Goal: Transaction & Acquisition: Purchase product/service

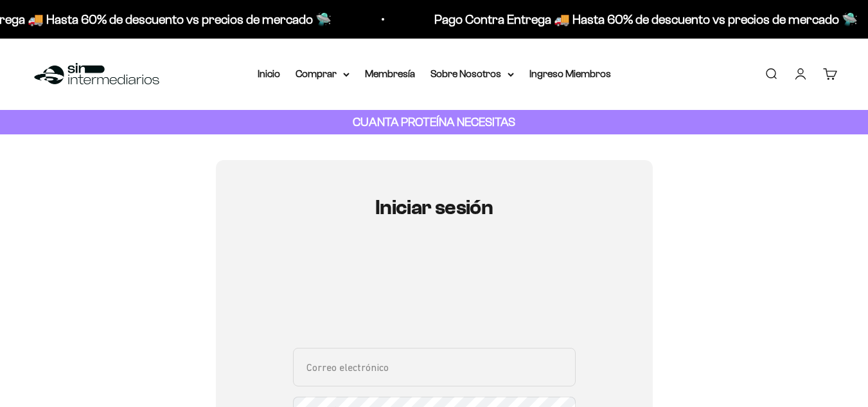
type input "[EMAIL_ADDRESS][DOMAIN_NAME]"
click at [802, 77] on link "Iniciar sesión" at bounding box center [800, 74] width 14 height 14
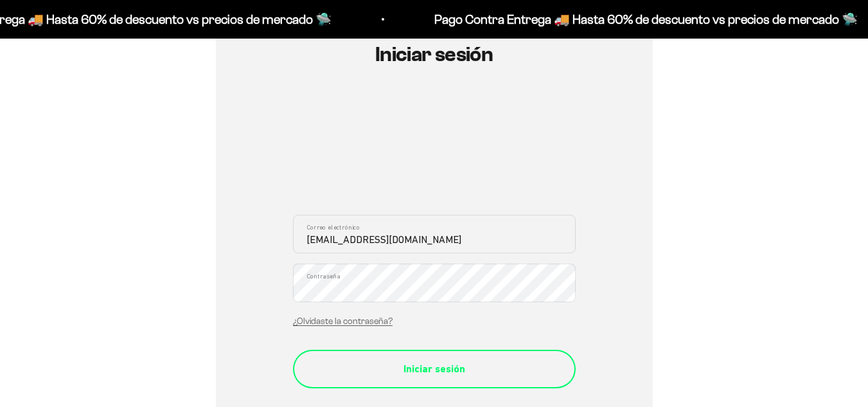
scroll to position [153, 0]
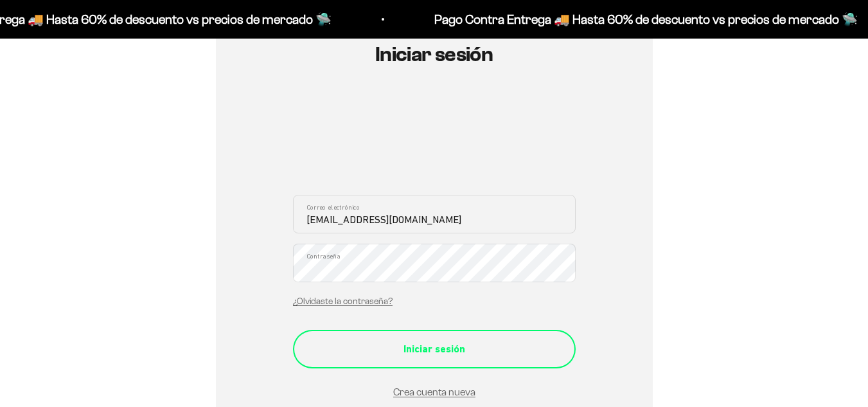
click at [369, 375] on form "[EMAIL_ADDRESS][DOMAIN_NAME] Correo electrónico Contraseña ¿Olvidaste la contra…" at bounding box center [434, 297] width 283 height 205
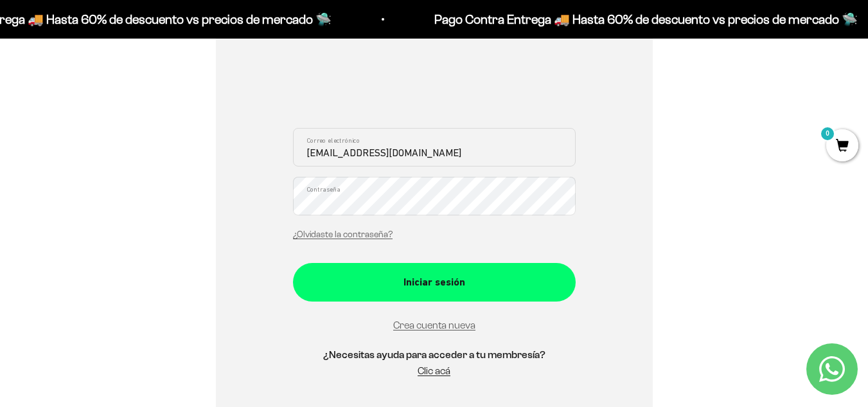
scroll to position [243, 0]
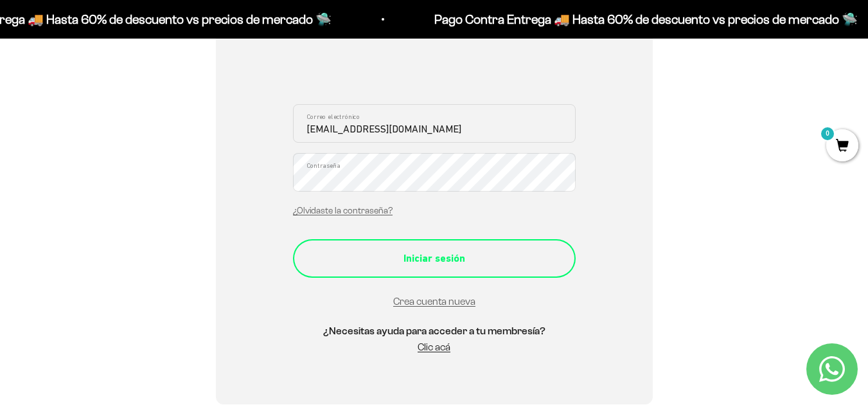
click at [438, 262] on div "Iniciar sesión" at bounding box center [434, 258] width 231 height 17
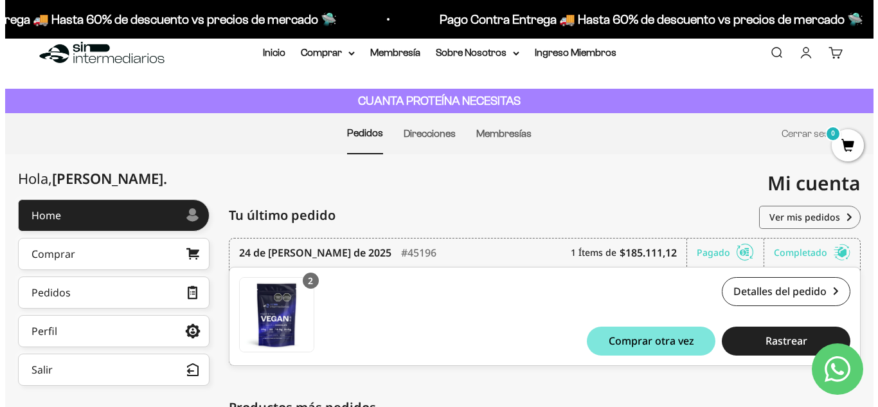
scroll to position [26, 0]
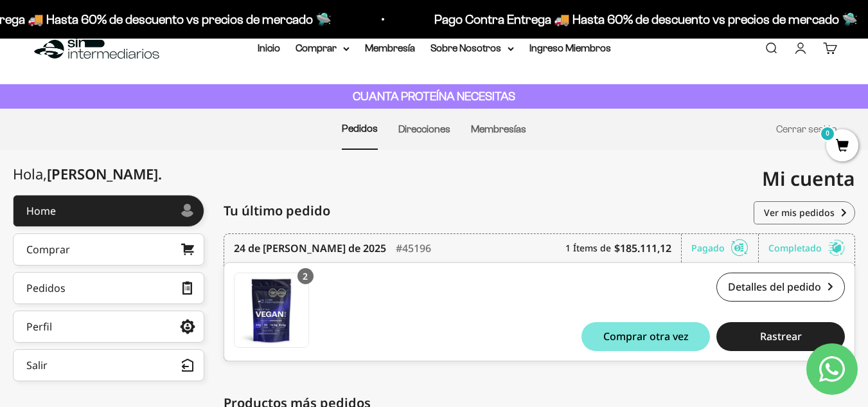
click at [778, 50] on link "Buscar" at bounding box center [771, 48] width 14 height 14
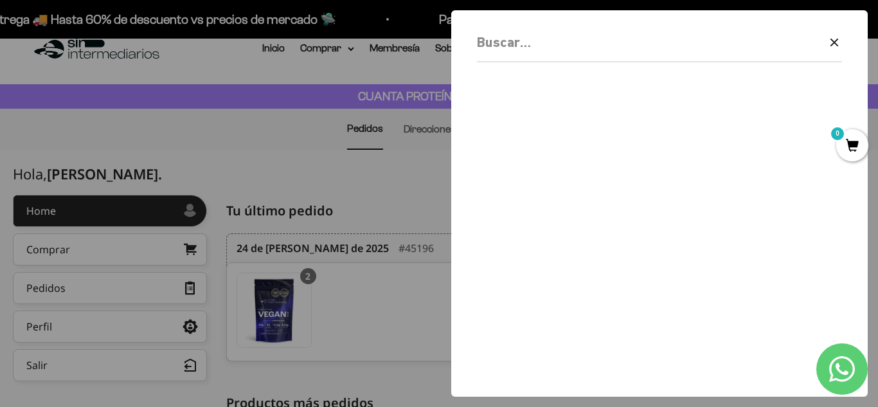
click at [614, 58] on div "Borrar Cerrar" at bounding box center [659, 46] width 365 height 31
click at [572, 49] on input "Buscar" at bounding box center [626, 42] width 299 height 22
click at [553, 47] on input "Buscar" at bounding box center [626, 42] width 299 height 22
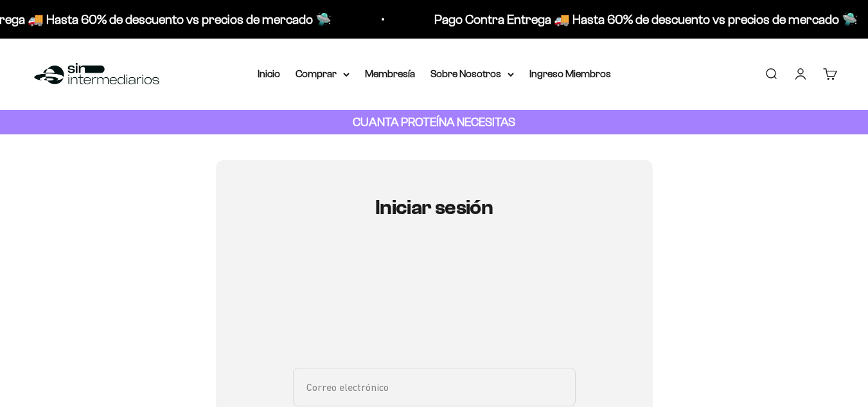
type input "[EMAIL_ADDRESS][DOMAIN_NAME]"
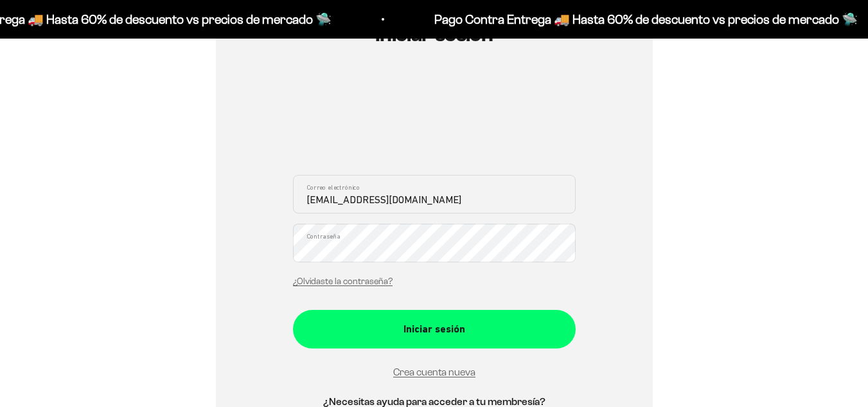
scroll to position [182, 0]
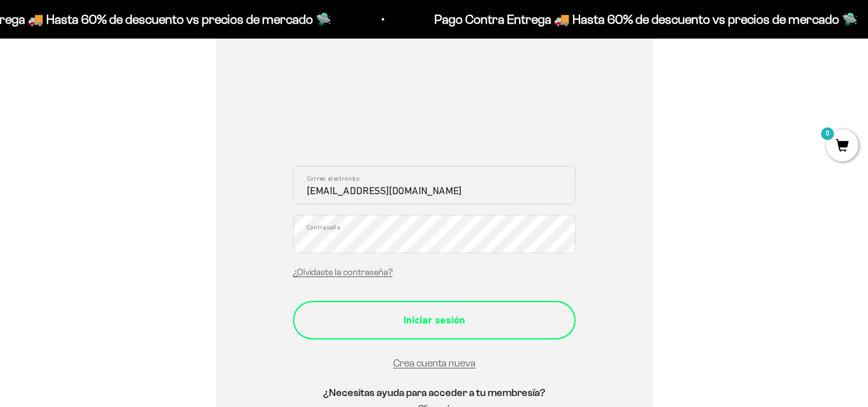
click at [412, 335] on button "Iniciar sesión" at bounding box center [434, 320] width 283 height 39
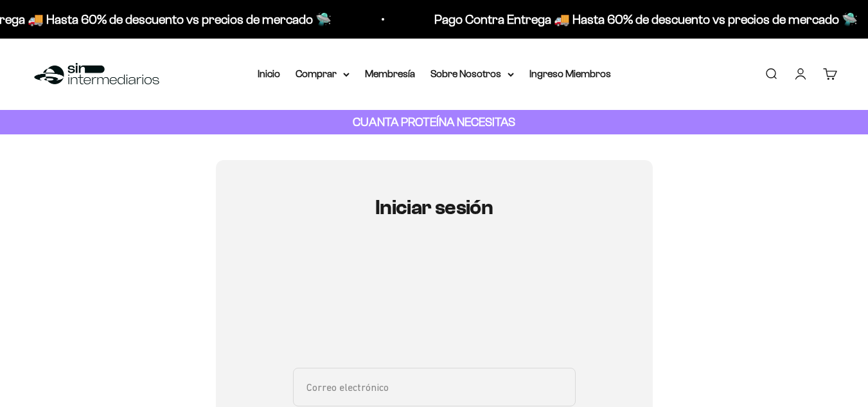
type input "[EMAIL_ADDRESS][DOMAIN_NAME]"
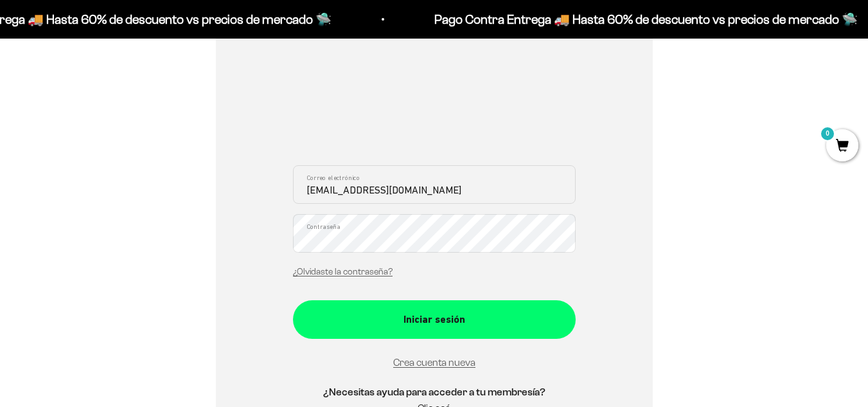
scroll to position [191, 0]
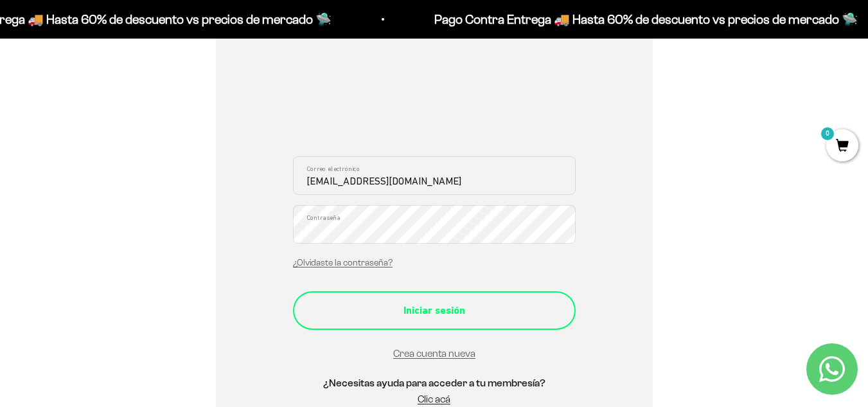
click at [394, 312] on div "Iniciar sesión" at bounding box center [434, 310] width 231 height 17
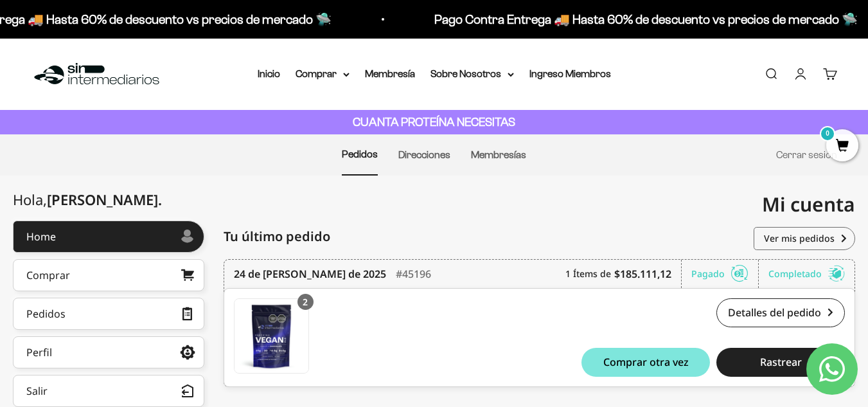
click at [764, 75] on link "Buscar" at bounding box center [771, 74] width 14 height 14
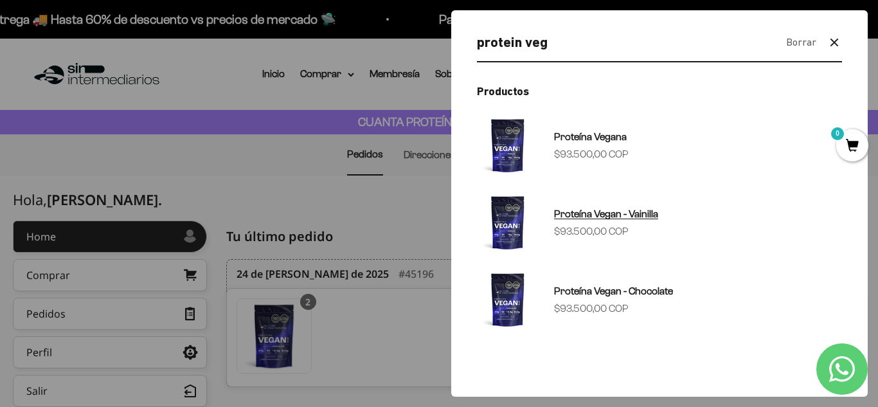
type input "protein veg"
click at [638, 204] on link "Proteína Vegan - Vainilla Precio de oferta $93.500,00 COP" at bounding box center [659, 222] width 365 height 62
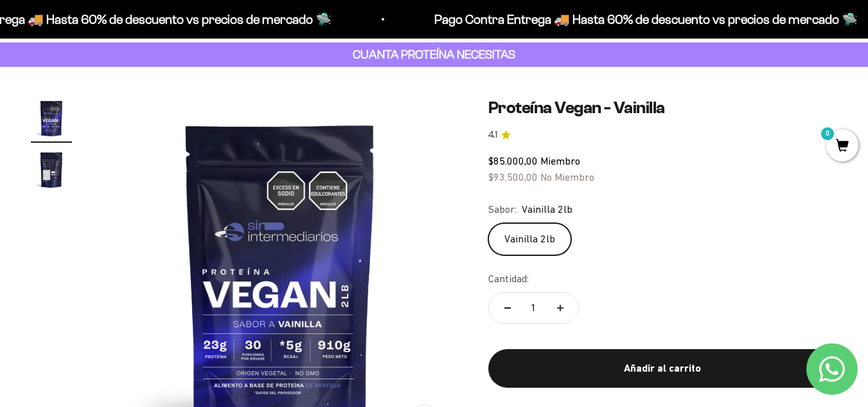
scroll to position [98, 0]
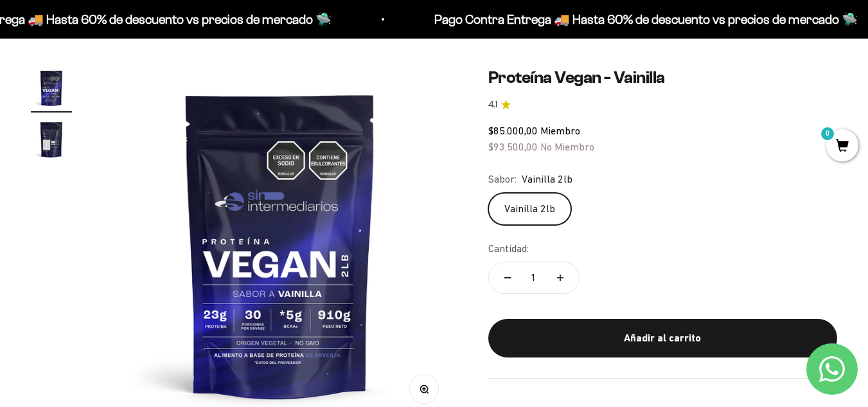
click at [556, 273] on button "Aumentar cantidad" at bounding box center [560, 277] width 37 height 31
type input "2"
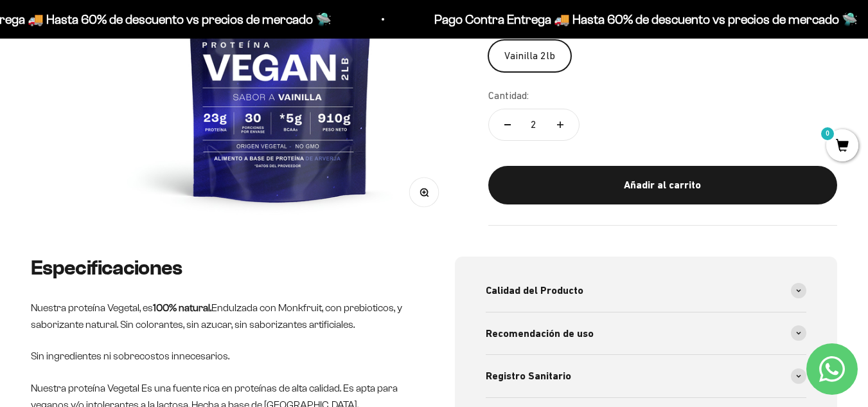
scroll to position [239, 0]
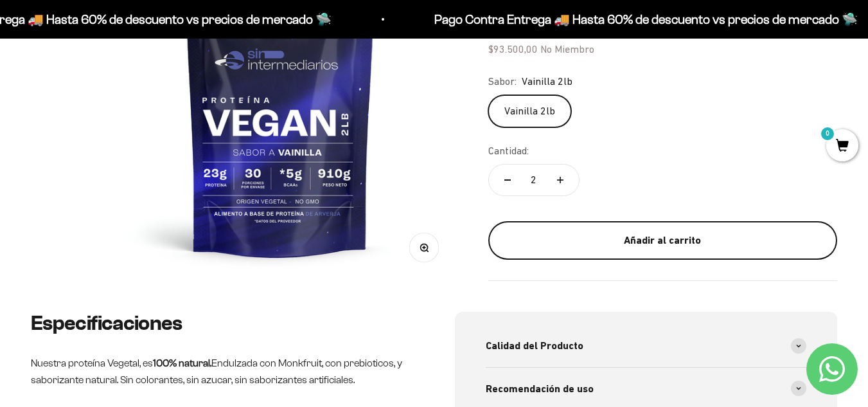
click at [639, 227] on button "Añadir al carrito" at bounding box center [662, 240] width 349 height 39
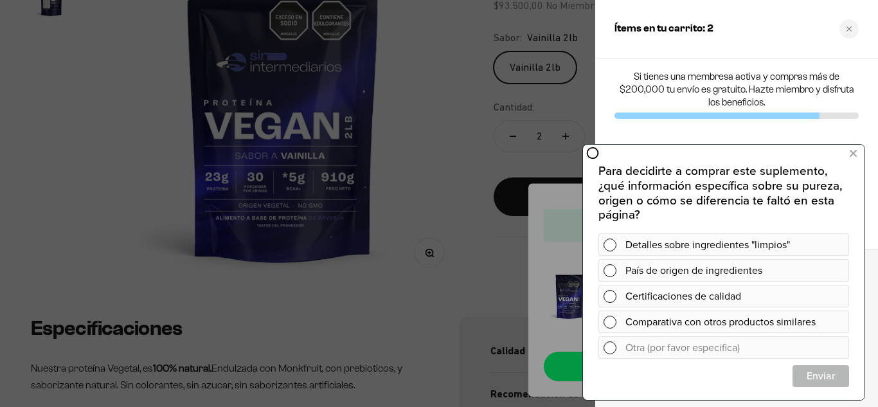
drag, startPoint x: 1441, startPoint y: 170, endPoint x: 727, endPoint y: 237, distance: 717.5
click at [854, 154] on icon at bounding box center [852, 153] width 7 height 17
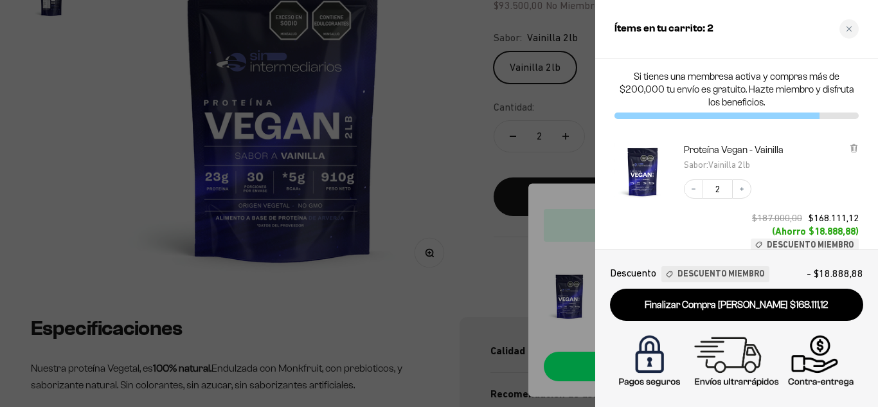
click at [479, 159] on div at bounding box center [439, 203] width 878 height 407
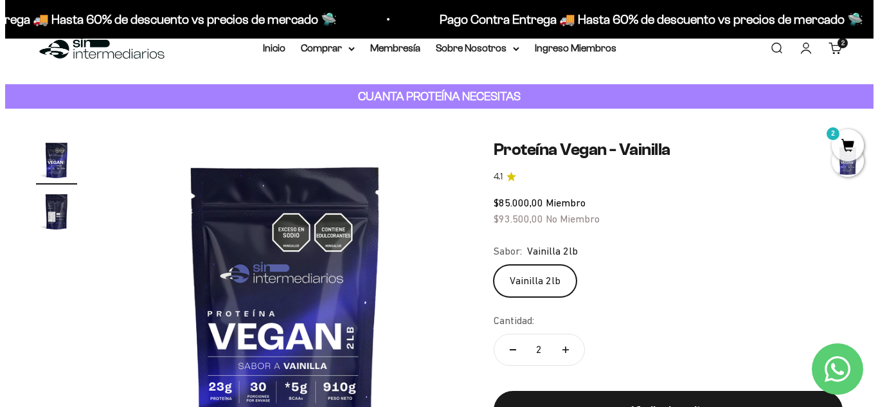
scroll to position [105, 0]
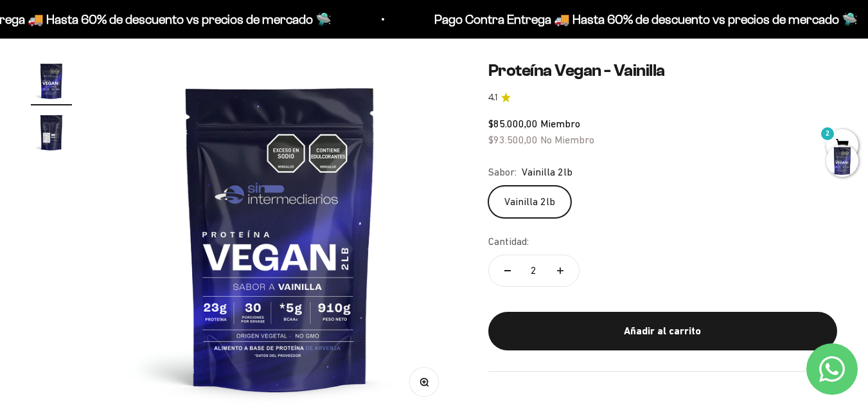
click at [829, 160] on div at bounding box center [842, 161] width 32 height 32
click at [849, 137] on span "2" at bounding box center [842, 145] width 32 height 32
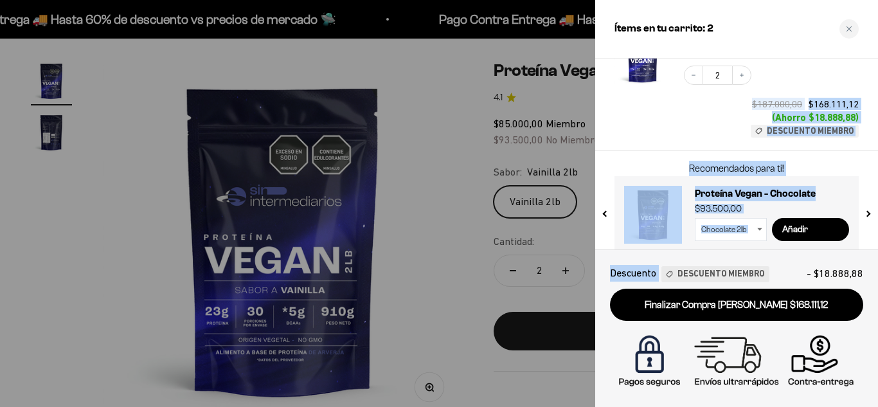
scroll to position [127, 0]
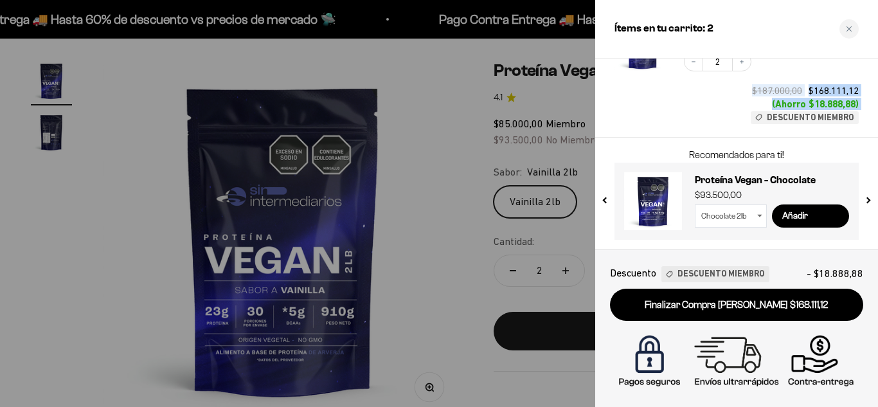
drag, startPoint x: 711, startPoint y: 223, endPoint x: 704, endPoint y: 132, distance: 90.8
click at [704, 132] on div "Proteína Vegan - Vainilla Sabor : Vainilla 2lb Decrease quantity 2 Increase qua…" at bounding box center [736, 70] width 283 height 134
click at [680, 121] on div "Decrease quantity 2 Increase quantity $187.000,00 $168.111,12 (Ahorro $18.888,8…" at bounding box center [765, 81] width 188 height 85
click at [867, 204] on button "next slide / item" at bounding box center [867, 197] width 11 height 77
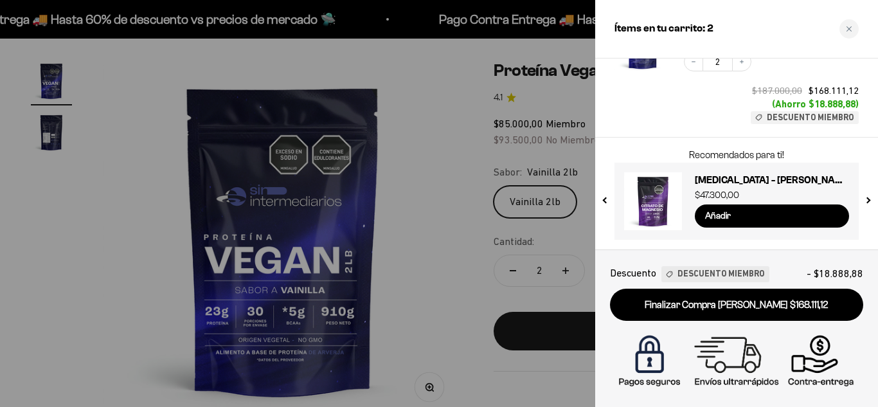
click at [867, 204] on button "next slide / item" at bounding box center [867, 197] width 11 height 77
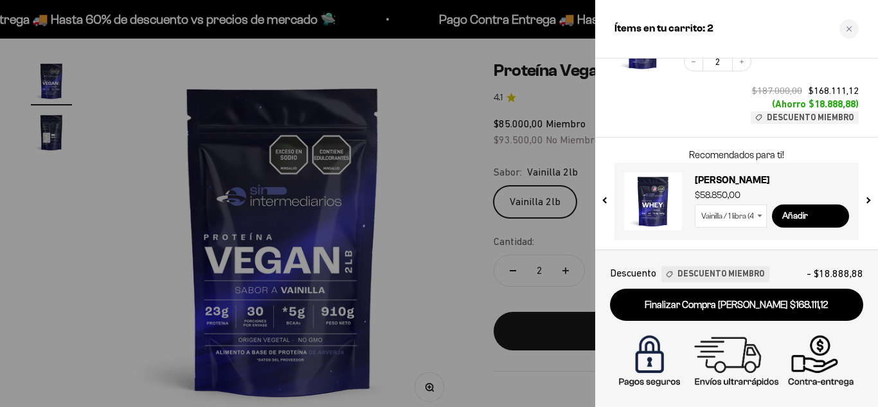
click at [867, 204] on button "next slide / item" at bounding box center [867, 197] width 11 height 77
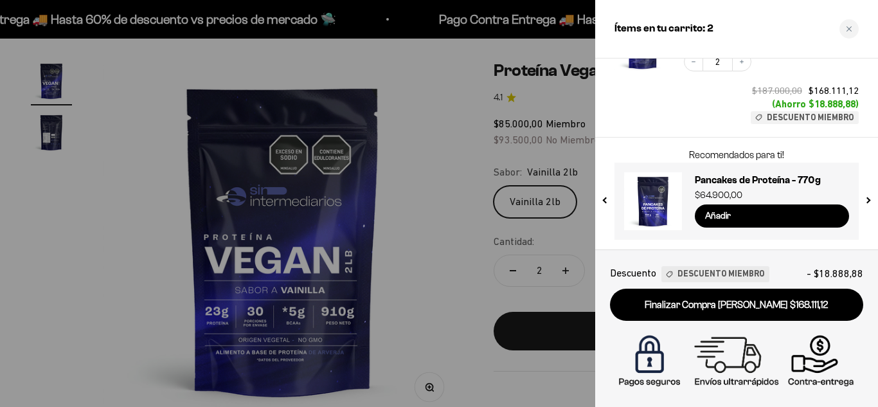
click at [867, 204] on button "next slide / item" at bounding box center [867, 197] width 11 height 77
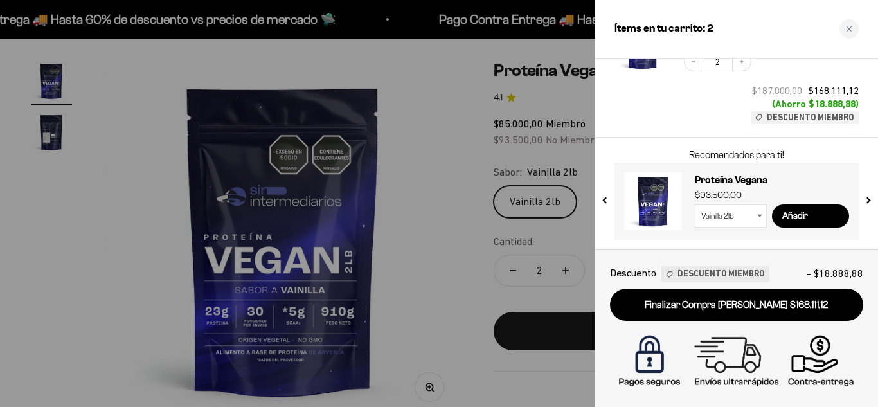
click at [867, 204] on button "next slide / item" at bounding box center [867, 197] width 11 height 77
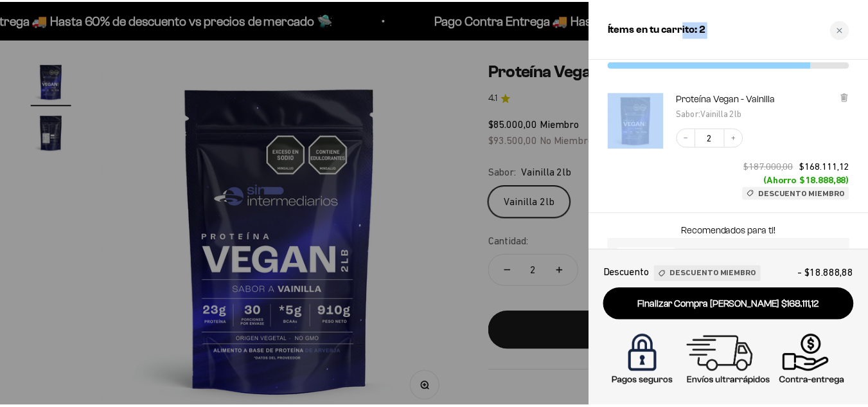
scroll to position [0, 0]
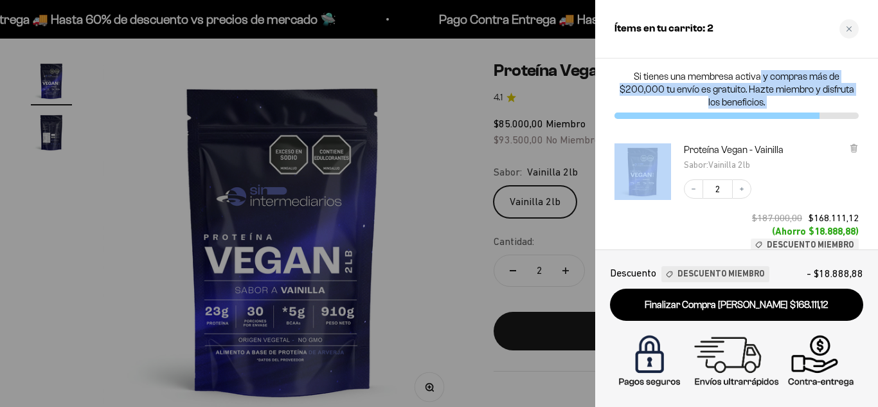
drag, startPoint x: 673, startPoint y: 127, endPoint x: 758, endPoint y: 71, distance: 101.6
click at [758, 71] on div "Si tienes una membresa activa y compras más de $200,000 tu envío es gratuito. H…" at bounding box center [736, 153] width 283 height 191
click at [784, 62] on div "Si tienes una membresa activa y compras más de $200,000 tu envío es gratuito. H…" at bounding box center [736, 94] width 283 height 72
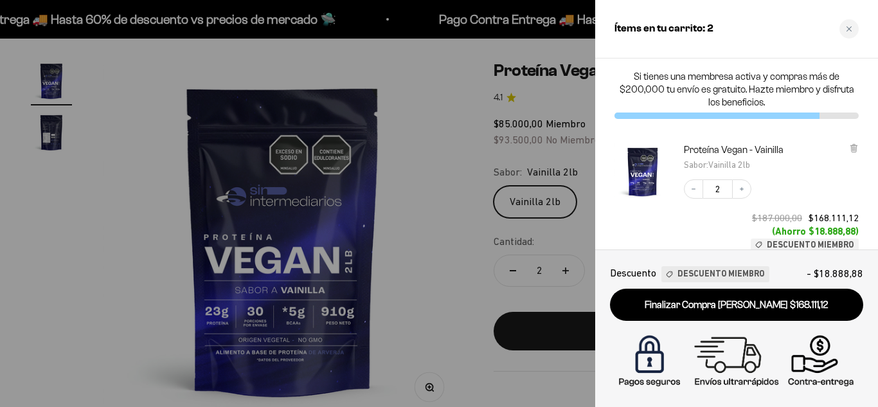
click at [640, 270] on span "Descuento" at bounding box center [633, 273] width 46 height 17
click at [703, 279] on span "Descuento Miembro" at bounding box center [720, 273] width 87 height 13
click at [804, 116] on div at bounding box center [716, 115] width 205 height 6
click at [851, 30] on icon "Close cart" at bounding box center [848, 29] width 6 height 6
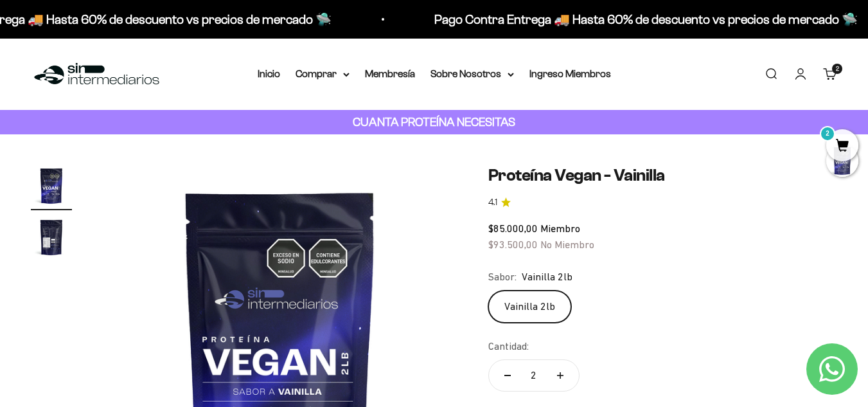
click at [764, 81] on link "Buscar" at bounding box center [771, 74] width 14 height 14
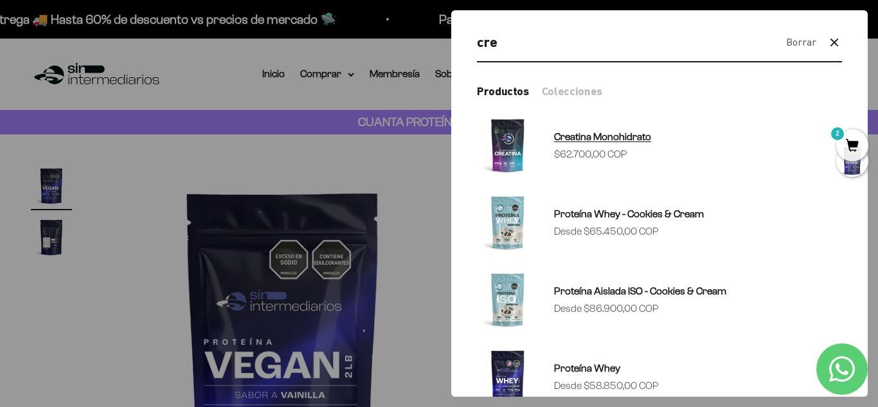
type input "cre"
click at [600, 133] on span "Creatina Monohidrato" at bounding box center [602, 136] width 97 height 11
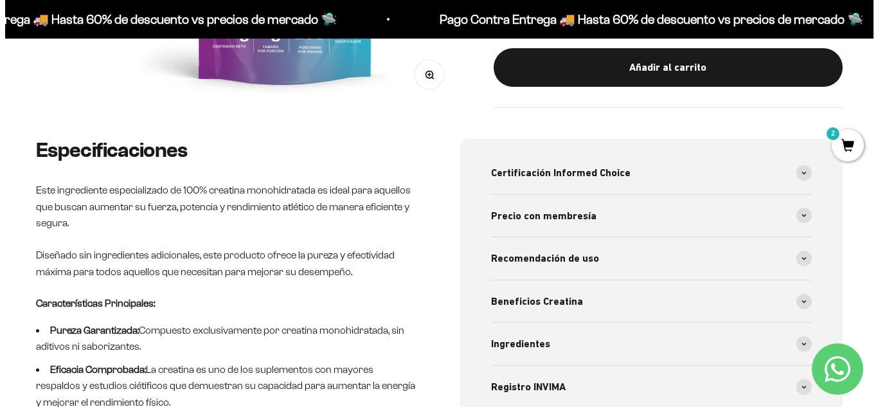
scroll to position [349, 0]
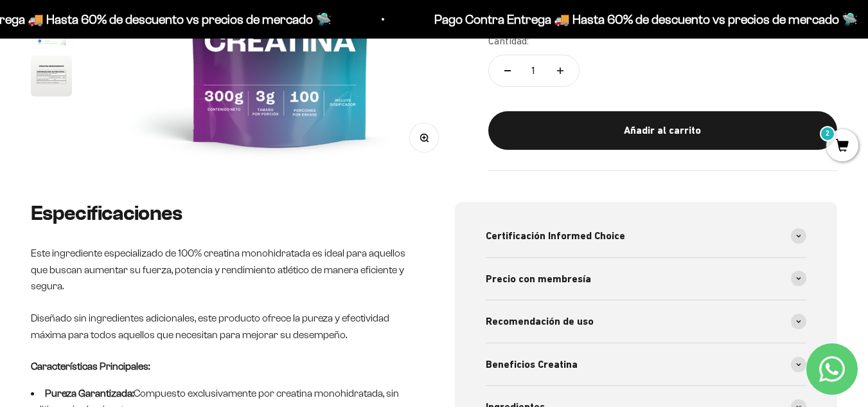
drag, startPoint x: 877, startPoint y: 47, endPoint x: 872, endPoint y: 99, distance: 52.2
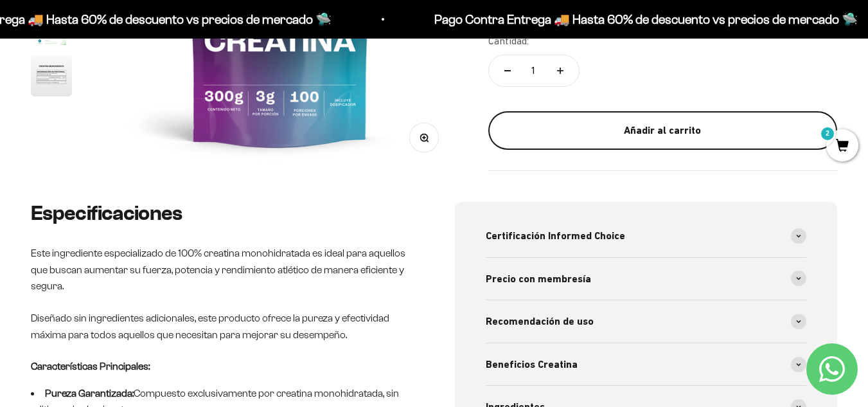
click at [736, 127] on div "Añadir al carrito" at bounding box center [662, 130] width 297 height 17
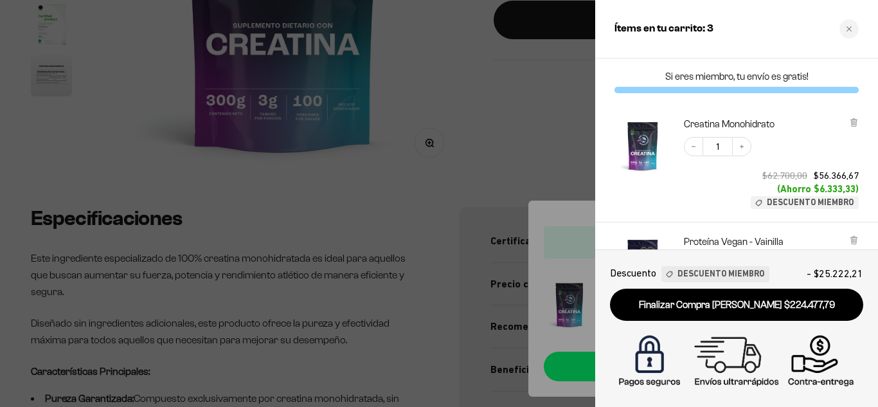
drag, startPoint x: 736, startPoint y: 236, endPoint x: 719, endPoint y: 133, distance: 104.9
click at [719, 133] on div "Creatina Monohidrato Decrease quantity 1 Increase quantity $62.700,00 $56.366,6…" at bounding box center [736, 231] width 283 height 252
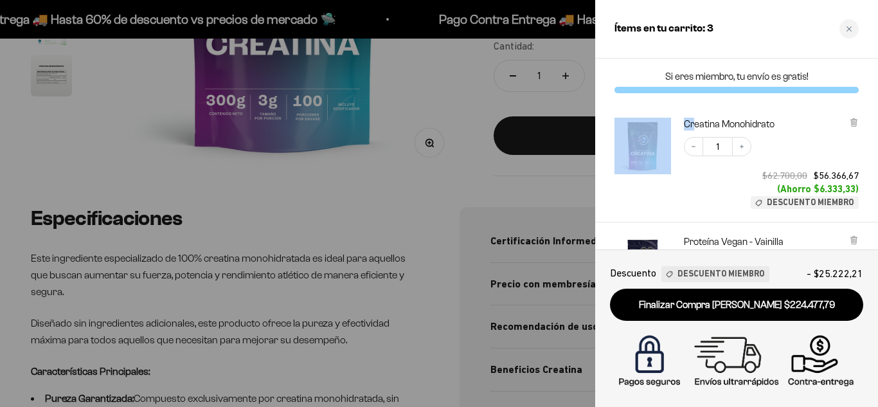
scroll to position [219, 0]
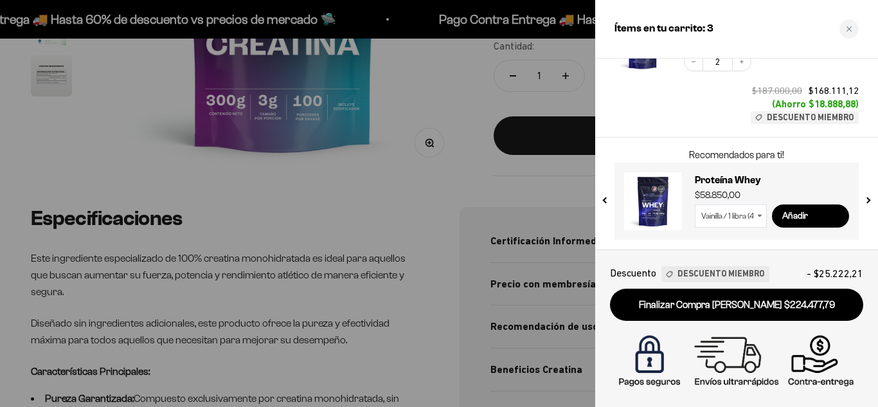
drag, startPoint x: 696, startPoint y: 105, endPoint x: 712, endPoint y: 250, distance: 145.5
click at [712, 250] on div "Ítems en tu carrito: 3 Si eres miembro, tu envío es gratis! Creatina Monohidrat…" at bounding box center [736, 203] width 283 height 407
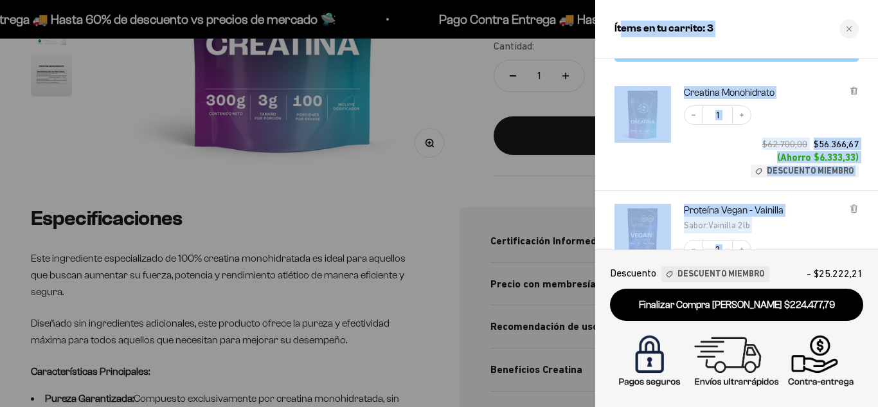
scroll to position [0, 0]
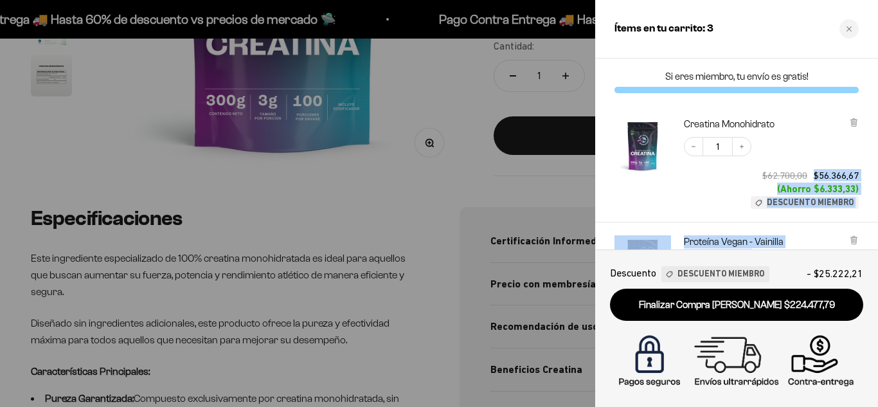
drag, startPoint x: 638, startPoint y: 150, endPoint x: 804, endPoint y: 163, distance: 166.3
click at [804, 163] on div "Si eres miembro, tu envío es gratis! Creatina Monohidrato Decrease quantity 1 I…" at bounding box center [736, 153] width 283 height 191
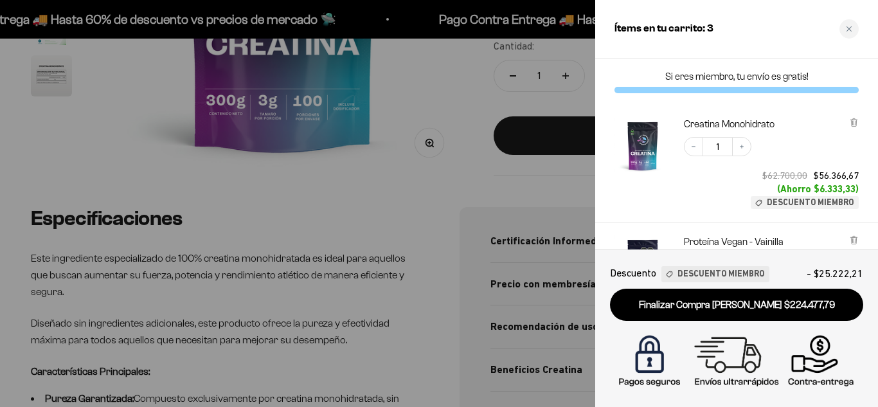
click at [815, 66] on div "Si eres miembro, tu envío es gratis!" at bounding box center [736, 81] width 283 height 46
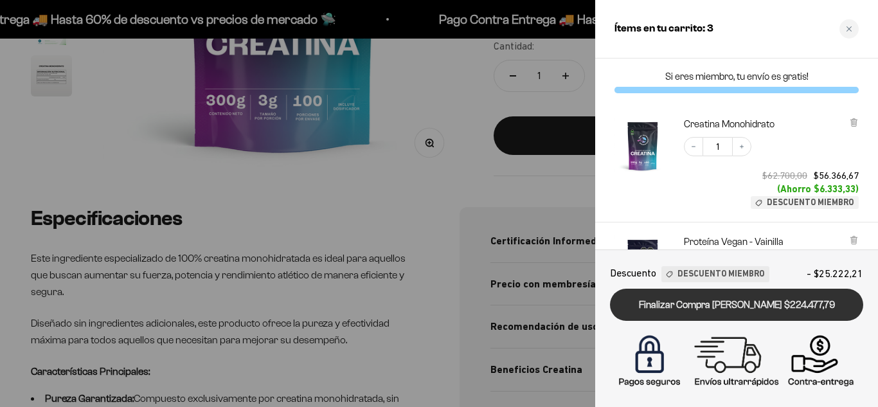
scroll to position [219, 0]
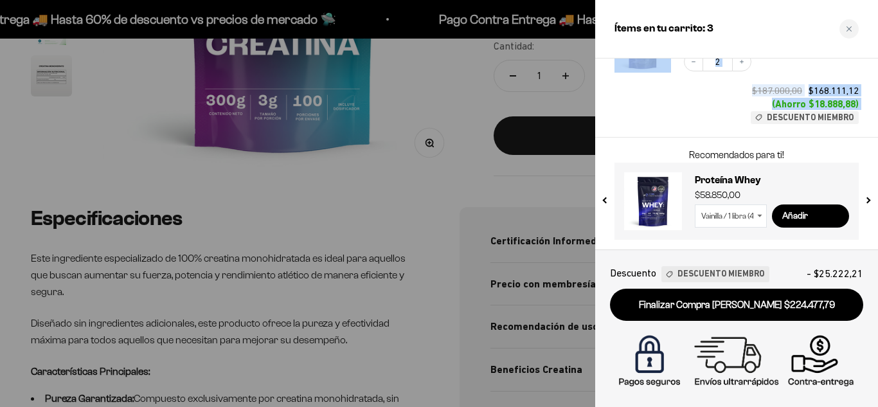
drag, startPoint x: 673, startPoint y: 181, endPoint x: 709, endPoint y: 133, distance: 60.1
click at [709, 133] on div "Creatina Monohidrato Decrease quantity 1 Increase quantity $62.700,00 $56.366,6…" at bounding box center [736, 12] width 283 height 252
click at [703, 126] on div "Proteína Vegan - Vainilla Sabor : Vainilla 2lb Decrease quantity 2 Increase qua…" at bounding box center [736, 70] width 283 height 134
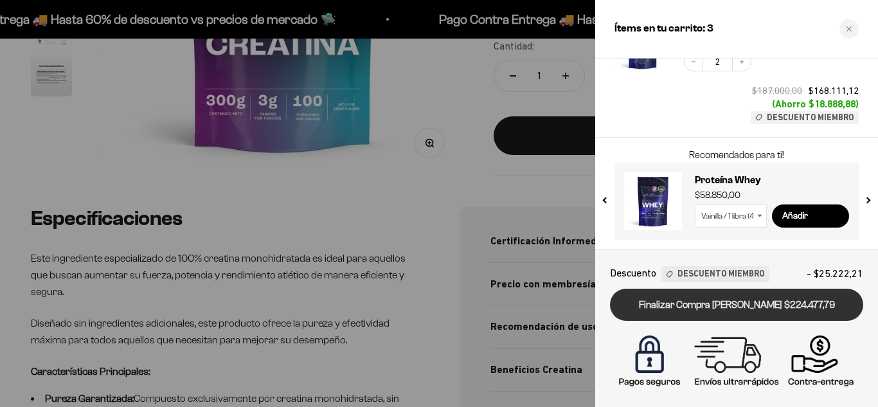
click at [711, 306] on link "Finalizar Compra [PERSON_NAME] $224.477,79" at bounding box center [736, 304] width 253 height 33
